Goal: Task Accomplishment & Management: Manage account settings

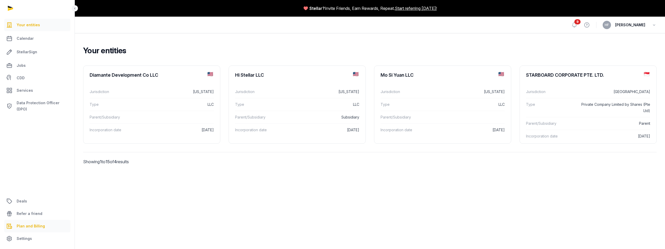
click at [32, 222] on link "Plan and Billing" at bounding box center [37, 226] width 66 height 12
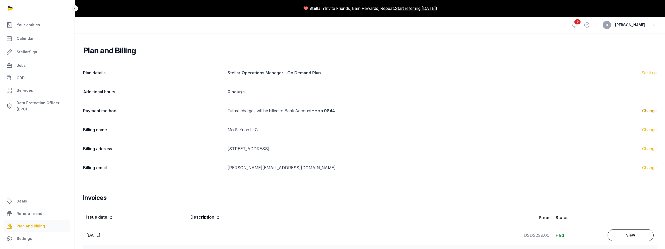
click at [651, 113] on link "Change" at bounding box center [649, 111] width 15 height 6
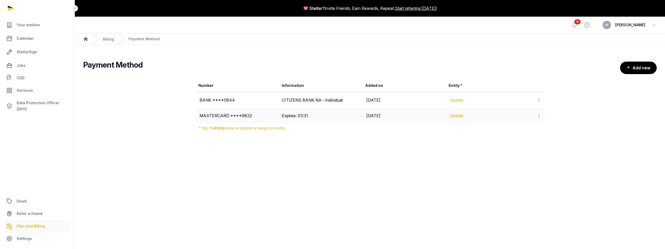
click at [538, 114] on icon at bounding box center [539, 115] width 5 height 5
click at [563, 124] on div "Number Information Added on Entity * BANK ****0844 CITIZENS BANK NA - individua…" at bounding box center [370, 106] width 574 height 58
click at [108, 39] on link "Billing" at bounding box center [108, 39] width 11 height 4
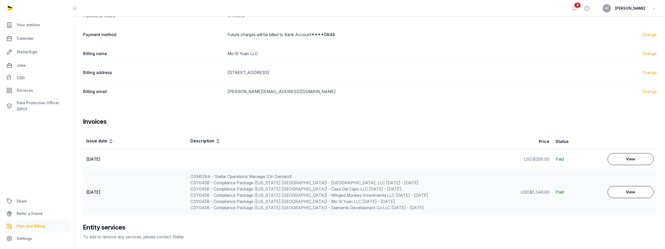
scroll to position [77, 0]
click at [657, 53] on link "Change" at bounding box center [649, 53] width 15 height 6
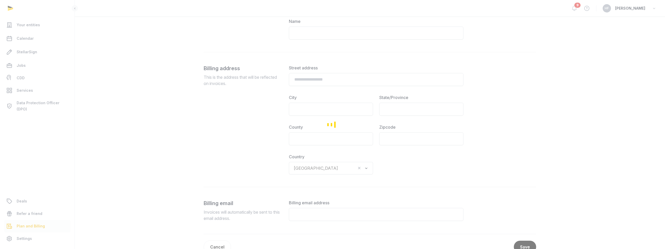
type input "**********"
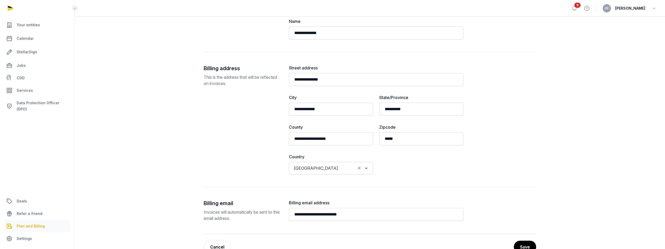
scroll to position [91, 0]
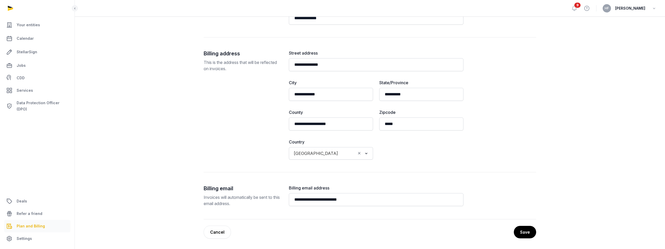
click at [223, 232] on link "Cancel" at bounding box center [217, 232] width 27 height 13
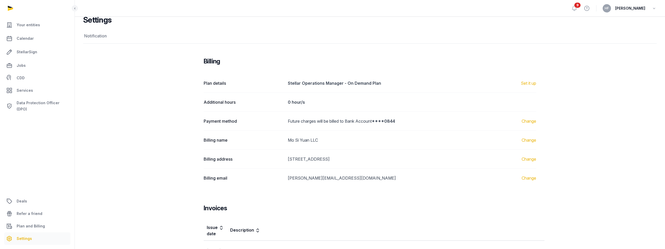
scroll to position [157, 0]
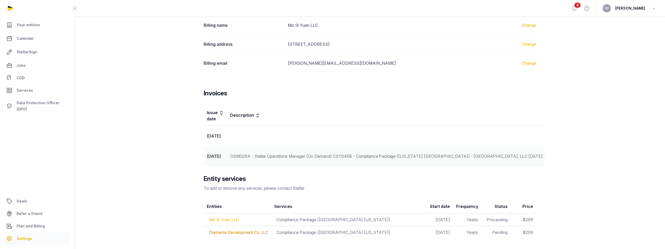
click at [227, 221] on link "Mo Si Yuan LLC" at bounding box center [224, 219] width 30 height 5
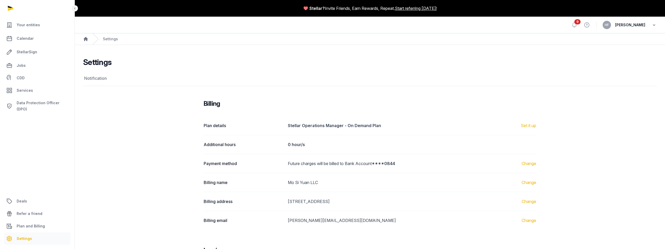
click at [655, 23] on icon "button" at bounding box center [654, 24] width 5 height 7
click at [537, 57] on main "Settings Notification Notification Billing Plan details Stellar Operations Mana…" at bounding box center [370, 225] width 590 height 361
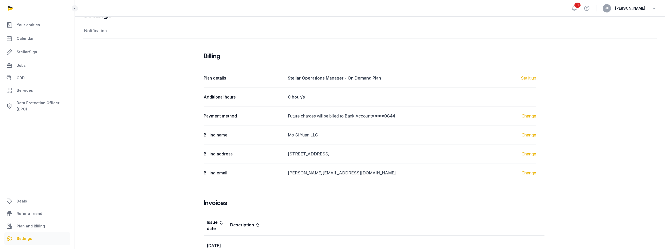
scroll to position [52, 0]
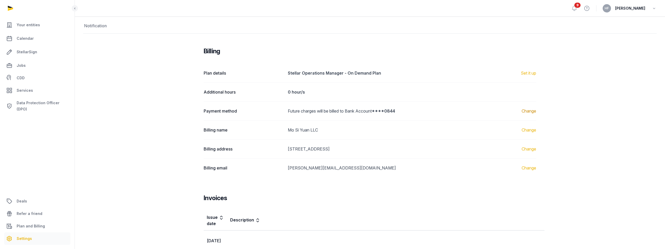
click at [532, 112] on link "Change" at bounding box center [529, 111] width 15 height 6
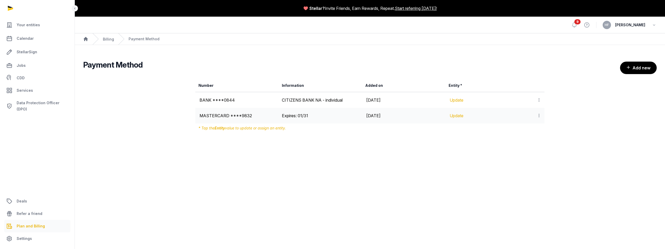
click at [539, 100] on icon at bounding box center [539, 99] width 5 height 5
click at [533, 100] on div at bounding box center [536, 99] width 9 height 7
click at [457, 116] on link "Update" at bounding box center [457, 115] width 14 height 5
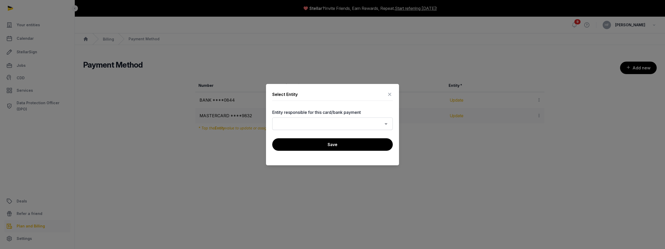
click at [370, 123] on input "Search for option" at bounding box center [328, 123] width 107 height 7
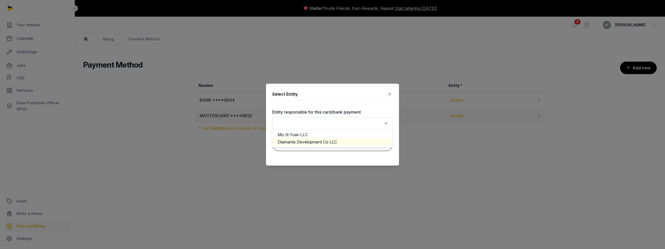
click at [340, 141] on li "Diamante Development Co LLC" at bounding box center [333, 142] width 120 height 8
click at [344, 144] on button "Save" at bounding box center [332, 144] width 121 height 13
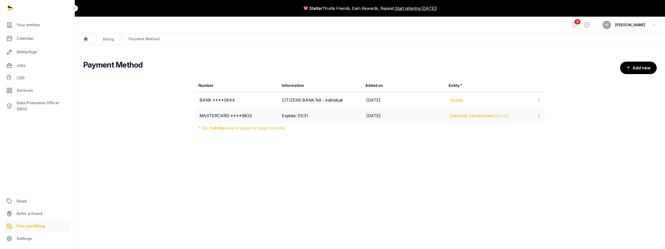
click at [457, 101] on link "Update" at bounding box center [457, 99] width 14 height 5
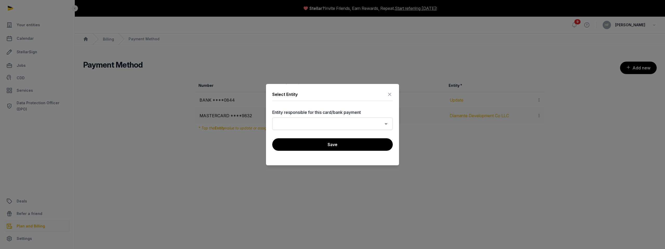
click at [357, 123] on input "Search for option" at bounding box center [328, 123] width 107 height 7
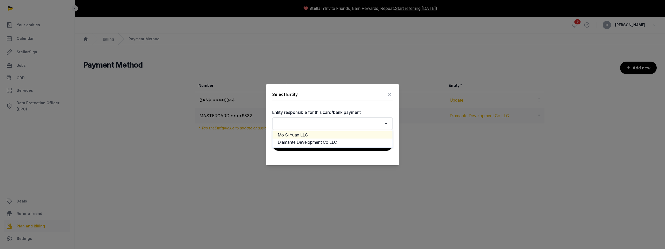
click at [334, 135] on li "Mo Si Yuan LLC" at bounding box center [333, 135] width 120 height 8
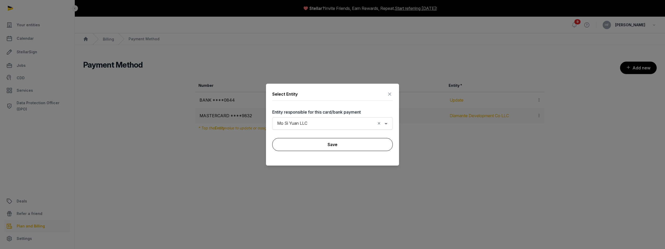
click at [346, 145] on button "Save" at bounding box center [332, 144] width 121 height 13
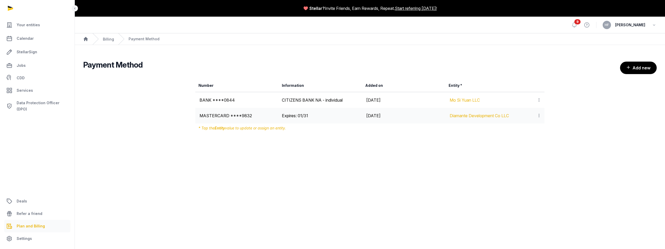
click at [540, 98] on icon at bounding box center [539, 99] width 5 height 5
click at [475, 154] on main "Stellar? Invite Friends, Earn Rewards, Repeat. Start referring [DATE]! Open sid…" at bounding box center [332, 124] width 665 height 249
drag, startPoint x: 293, startPoint y: 127, endPoint x: 197, endPoint y: 128, distance: 96.4
click at [197, 128] on div "* Tap the Entity value to update or assign an entity." at bounding box center [369, 127] width 349 height 9
copy div "* Tap the Entity value to update or assign an entity."
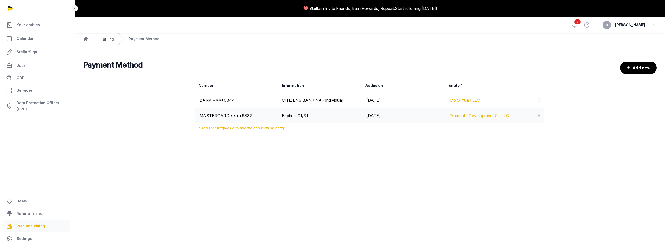
click at [110, 38] on link "Billing" at bounding box center [108, 39] width 11 height 4
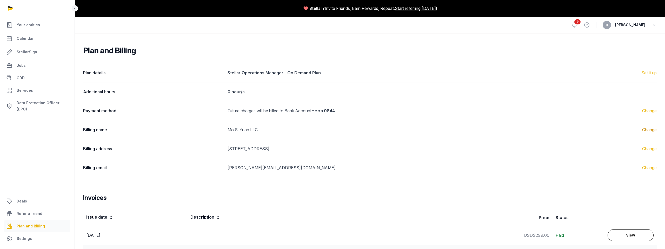
click at [646, 129] on link "Change" at bounding box center [649, 130] width 15 height 6
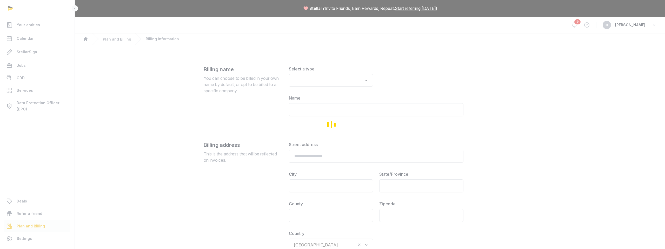
type input "**********"
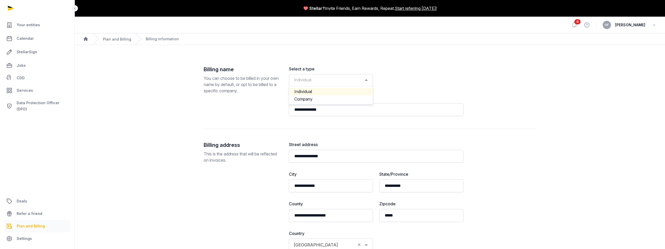
click at [328, 79] on input "Search for option" at bounding box center [327, 80] width 70 height 7
click at [327, 97] on li "Company" at bounding box center [331, 99] width 84 height 8
click at [329, 109] on input "**********" at bounding box center [376, 109] width 175 height 13
drag, startPoint x: 337, startPoint y: 110, endPoint x: 274, endPoint y: 103, distance: 63.8
click at [275, 103] on div "**********" at bounding box center [370, 97] width 333 height 63
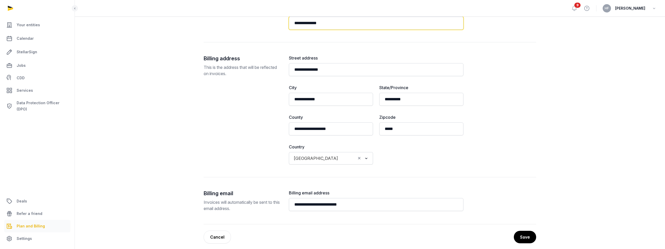
scroll to position [91, 0]
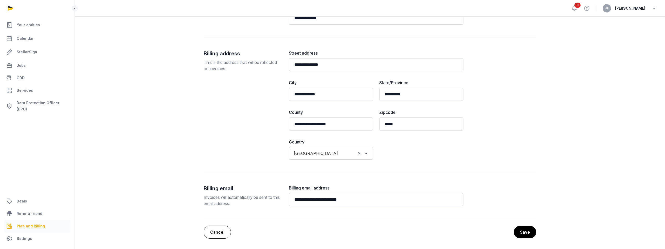
click at [227, 232] on link "Cancel" at bounding box center [217, 232] width 27 height 13
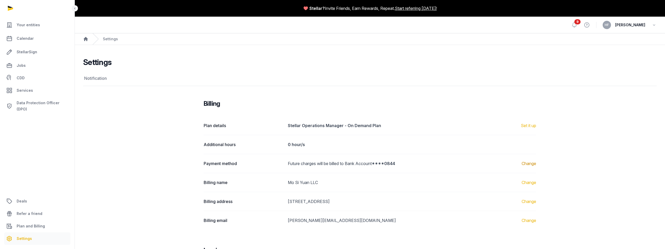
click at [533, 164] on link "Change" at bounding box center [529, 163] width 15 height 6
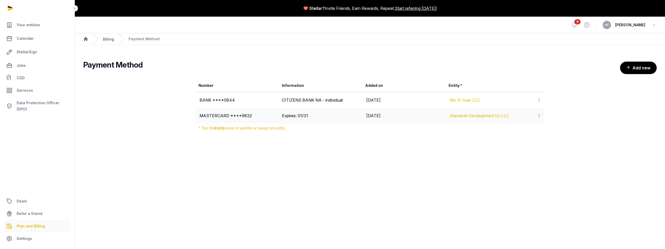
click at [111, 39] on link "Billing" at bounding box center [108, 39] width 11 height 4
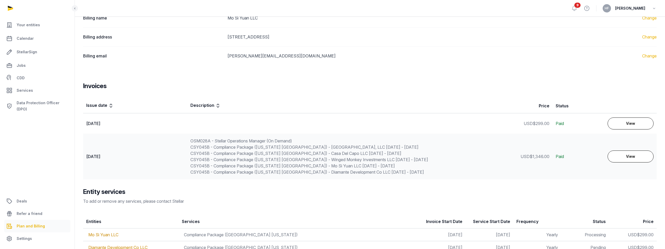
scroll to position [137, 0]
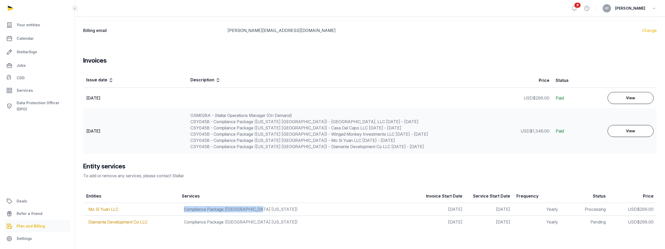
drag, startPoint x: 184, startPoint y: 209, endPoint x: 276, endPoint y: 209, distance: 91.7
click at [276, 209] on td "Compliance Package ([GEOGRAPHIC_DATA] [US_STATE])" at bounding box center [298, 209] width 239 height 13
click at [629, 100] on link "View" at bounding box center [631, 98] width 46 height 12
drag, startPoint x: 190, startPoint y: 92, endPoint x: 308, endPoint y: 97, distance: 118.6
click at [308, 97] on td at bounding box center [343, 98] width 313 height 21
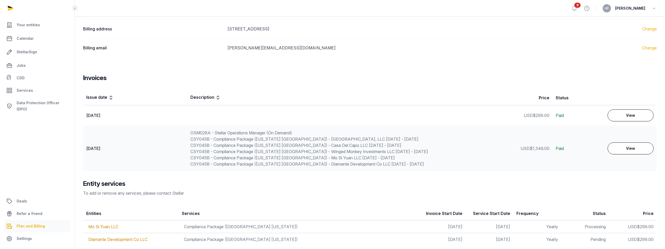
scroll to position [125, 0]
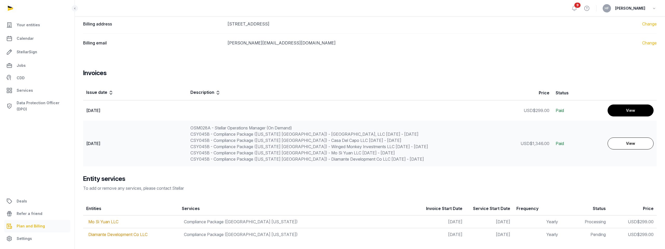
click at [619, 107] on link "View" at bounding box center [631, 110] width 46 height 12
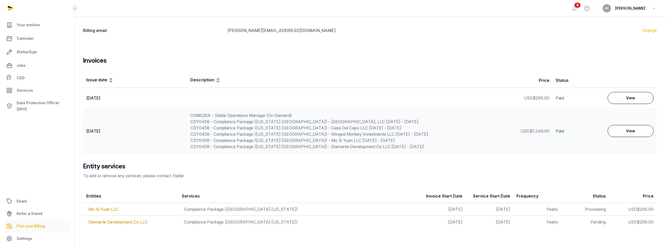
drag, startPoint x: 85, startPoint y: 200, endPoint x: 459, endPoint y: 209, distance: 374.1
click at [459, 209] on table "Entities Services Invoice Start Date Service Start Date Frequency Status Price …" at bounding box center [370, 208] width 574 height 39
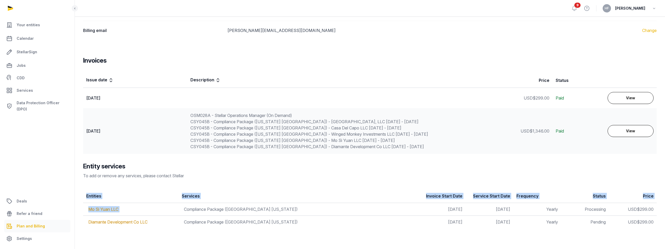
drag, startPoint x: 658, startPoint y: 209, endPoint x: 272, endPoint y: 204, distance: 385.2
click at [272, 204] on div "Entities Services Invoice Start Date Service Start Date Frequency Status Price …" at bounding box center [370, 208] width 590 height 43
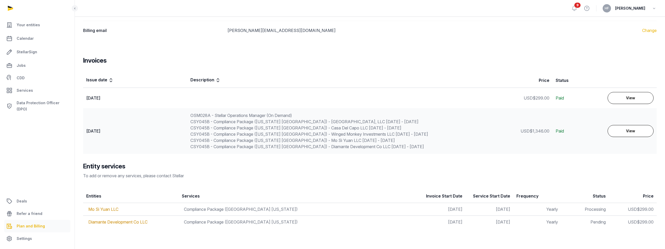
click at [303, 185] on div "Plan and Billing Plan details Stellar Operations Manager - On Demand Plan Set i…" at bounding box center [370, 69] width 590 height 320
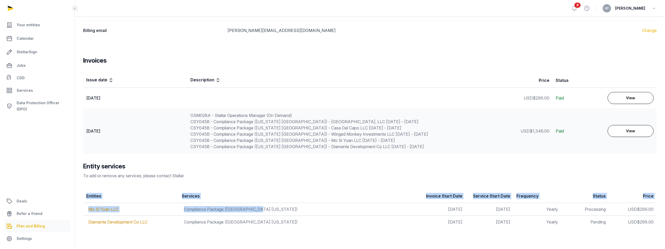
drag, startPoint x: 82, startPoint y: 208, endPoint x: 263, endPoint y: 211, distance: 180.9
click at [263, 211] on div "Entities Services Invoice Start Date Service Start Date Frequency Status Price …" at bounding box center [370, 208] width 590 height 43
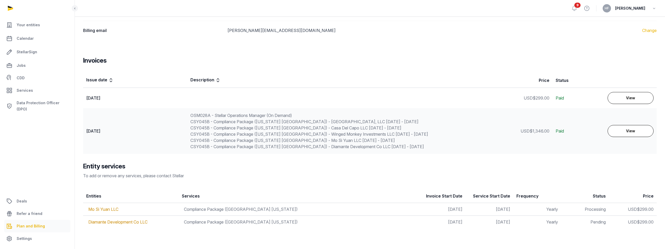
drag, startPoint x: 192, startPoint y: 96, endPoint x: 277, endPoint y: 96, distance: 85.0
click at [277, 96] on td at bounding box center [343, 98] width 313 height 21
drag, startPoint x: 190, startPoint y: 97, endPoint x: 288, endPoint y: 103, distance: 98.2
click at [290, 103] on td at bounding box center [343, 98] width 313 height 21
drag, startPoint x: 184, startPoint y: 210, endPoint x: 260, endPoint y: 212, distance: 76.4
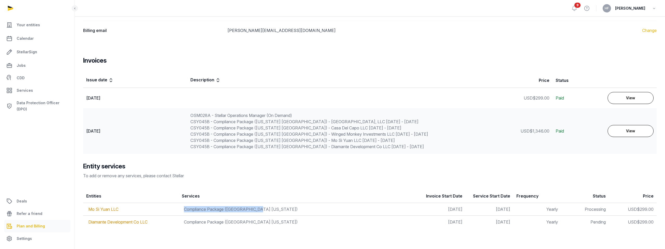
click at [260, 212] on td "Compliance Package ([GEOGRAPHIC_DATA] [US_STATE])" at bounding box center [298, 209] width 239 height 13
drag, startPoint x: 86, startPoint y: 97, endPoint x: 145, endPoint y: 97, distance: 59.5
click at [145, 97] on td "[DATE]" at bounding box center [135, 98] width 104 height 21
click at [81, 202] on div "Entities Services Invoice Start Date Service Start Date Frequency Status Price …" at bounding box center [370, 208] width 590 height 43
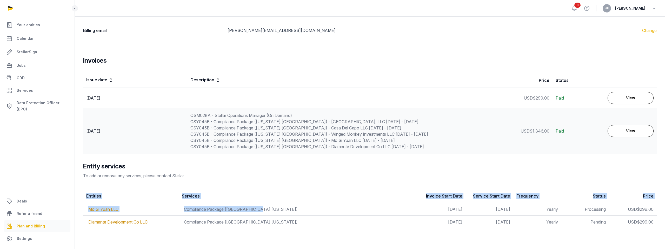
drag, startPoint x: 81, startPoint y: 202, endPoint x: 323, endPoint y: 212, distance: 242.2
click at [323, 213] on div "Entities Services Invoice Start Date Service Start Date Frequency Status Price …" at bounding box center [370, 208] width 590 height 43
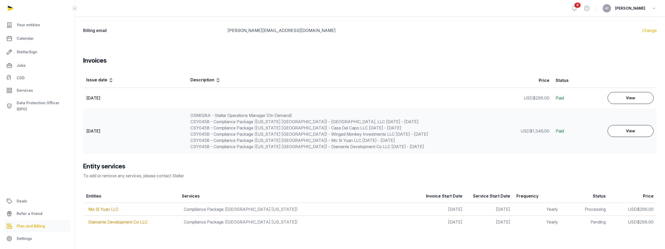
click at [449, 212] on td "[DATE]" at bounding box center [442, 209] width 48 height 13
drag, startPoint x: 437, startPoint y: 209, endPoint x: 474, endPoint y: 209, distance: 37.7
click at [474, 209] on tr "Mo Si Yuan LLC Compliance Package ([GEOGRAPHIC_DATA] [US_STATE]) [DATE] [DATE] …" at bounding box center [370, 209] width 574 height 13
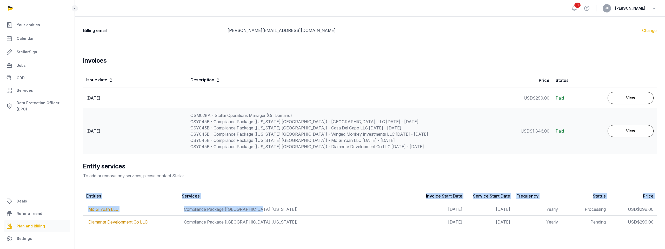
drag, startPoint x: 659, startPoint y: 209, endPoint x: 258, endPoint y: 207, distance: 401.0
click at [258, 207] on div "Entities Services Invoice Start Date Service Start Date Frequency Status Price …" at bounding box center [370, 208] width 590 height 43
click at [258, 207] on td "Compliance Package ([GEOGRAPHIC_DATA] [US_STATE])" at bounding box center [298, 209] width 239 height 13
drag, startPoint x: 82, startPoint y: 209, endPoint x: 146, endPoint y: 210, distance: 63.9
click at [147, 210] on div "Entities Services Invoice Start Date Service Start Date Frequency Status Price …" at bounding box center [370, 208] width 590 height 43
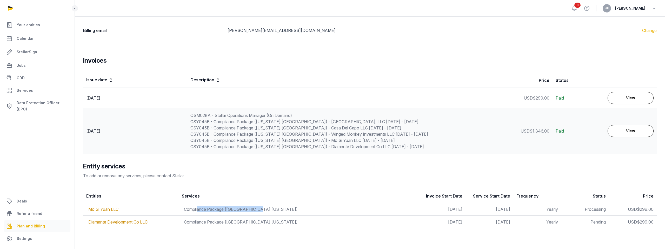
drag, startPoint x: 198, startPoint y: 206, endPoint x: 290, endPoint y: 206, distance: 92.0
click at [291, 206] on td "Compliance Package ([GEOGRAPHIC_DATA] [US_STATE])" at bounding box center [298, 209] width 239 height 13
click at [457, 209] on td "[DATE]" at bounding box center [442, 209] width 48 height 13
drag, startPoint x: 435, startPoint y: 209, endPoint x: 450, endPoint y: 210, distance: 14.8
click at [450, 210] on td "[DATE]" at bounding box center [442, 209] width 48 height 13
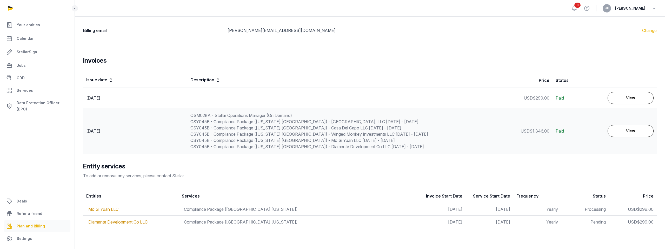
click at [207, 98] on td at bounding box center [343, 98] width 313 height 21
click at [655, 9] on icon "button" at bounding box center [654, 8] width 5 height 7
click at [620, 29] on button "Sign out" at bounding box center [628, 29] width 58 height 9
